Goal: Navigation & Orientation: Understand site structure

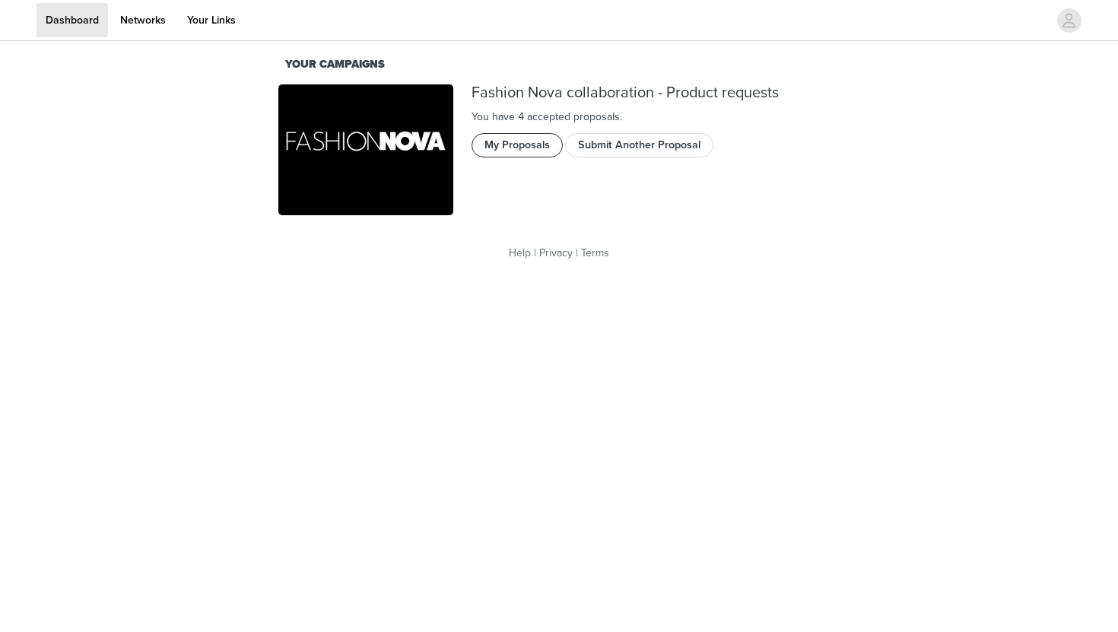
click at [531, 148] on button "My Proposals" at bounding box center [516, 145] width 91 height 24
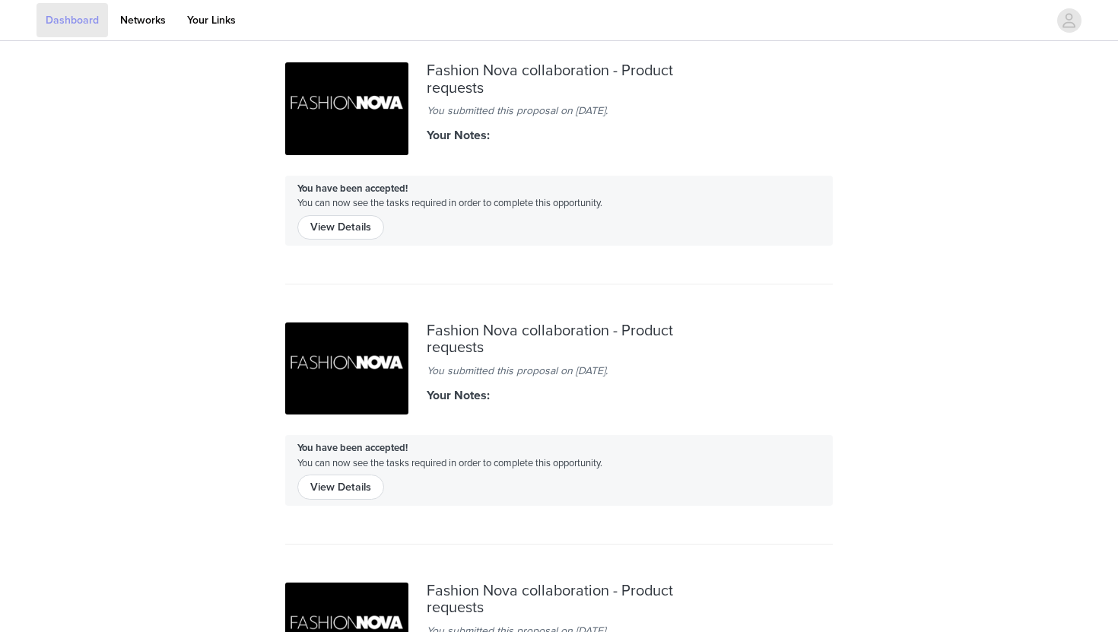
click at [108, 20] on link "Dashboard" at bounding box center [71, 20] width 71 height 34
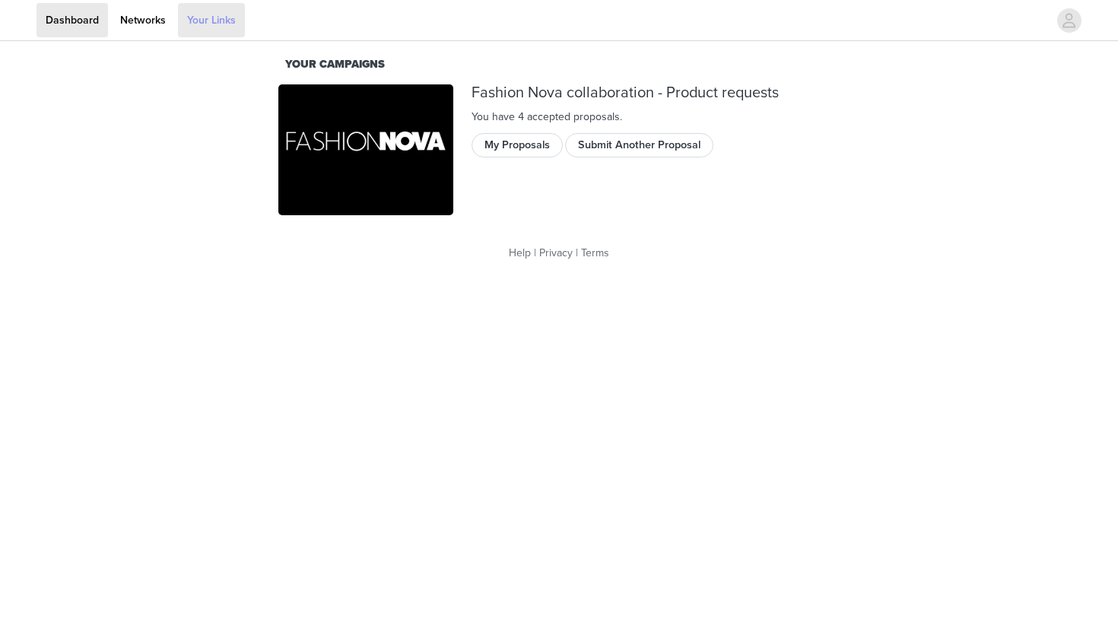
click at [245, 16] on link "Your Links" at bounding box center [211, 20] width 67 height 34
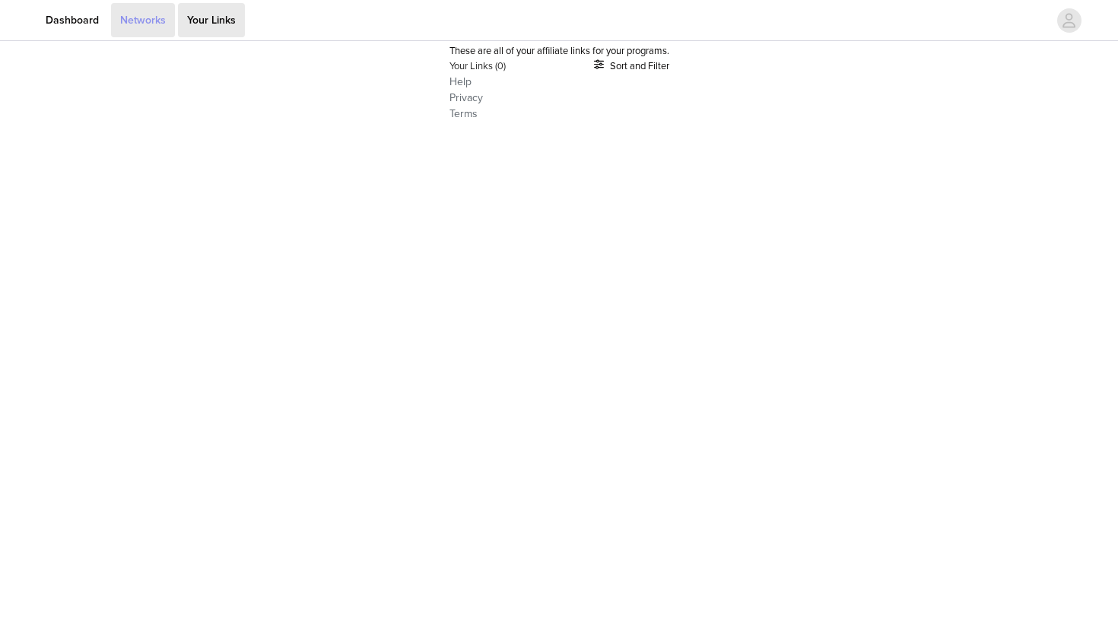
click at [175, 20] on link "Networks" at bounding box center [143, 20] width 64 height 34
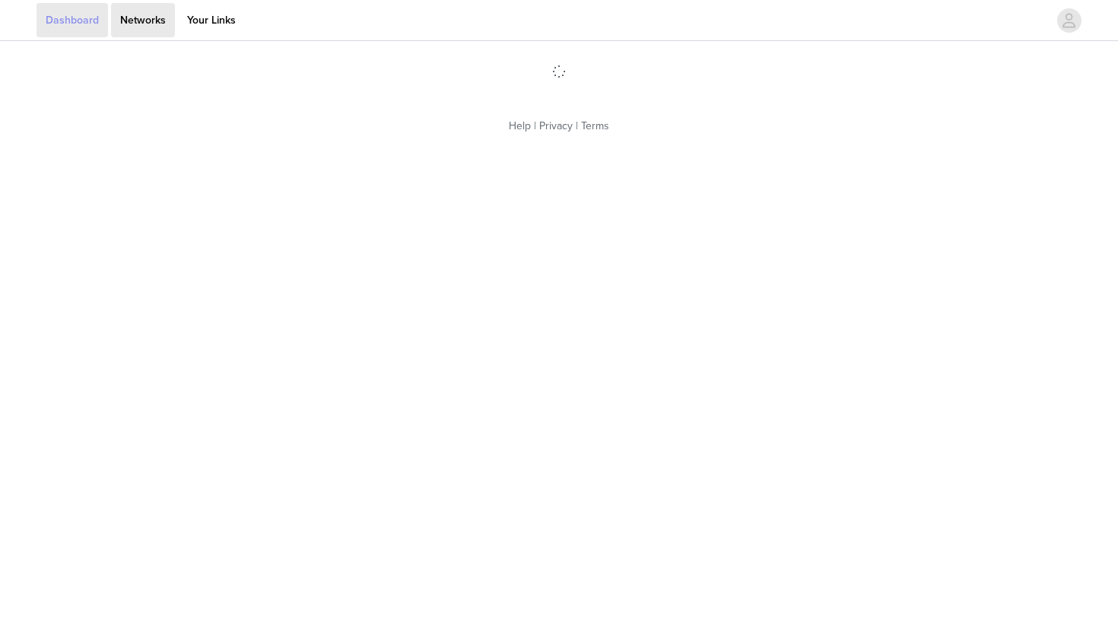
click at [108, 20] on link "Dashboard" at bounding box center [71, 20] width 71 height 34
